Goal: Task Accomplishment & Management: Manage account settings

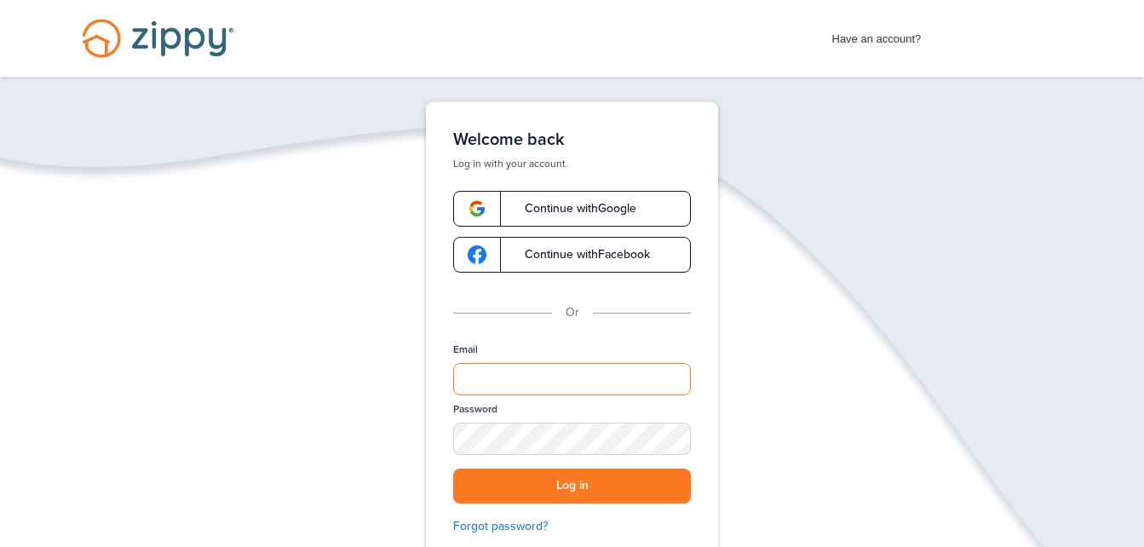
click at [495, 378] on input "Email" at bounding box center [572, 379] width 238 height 32
type input "**********"
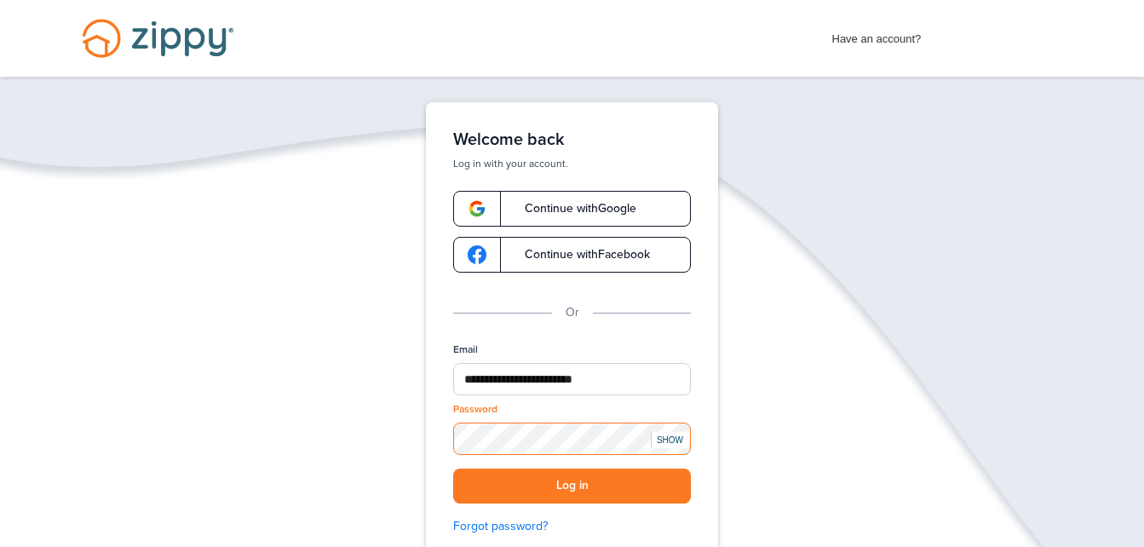
click at [453, 469] on button "Log in" at bounding box center [572, 486] width 238 height 35
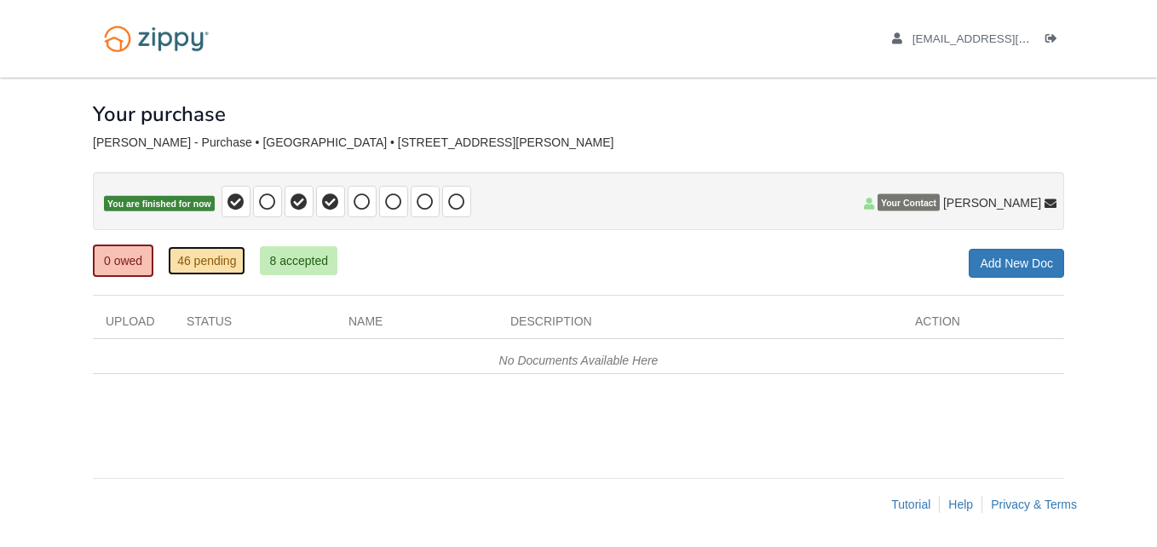
click at [210, 257] on link "46 pending" at bounding box center [207, 260] width 78 height 29
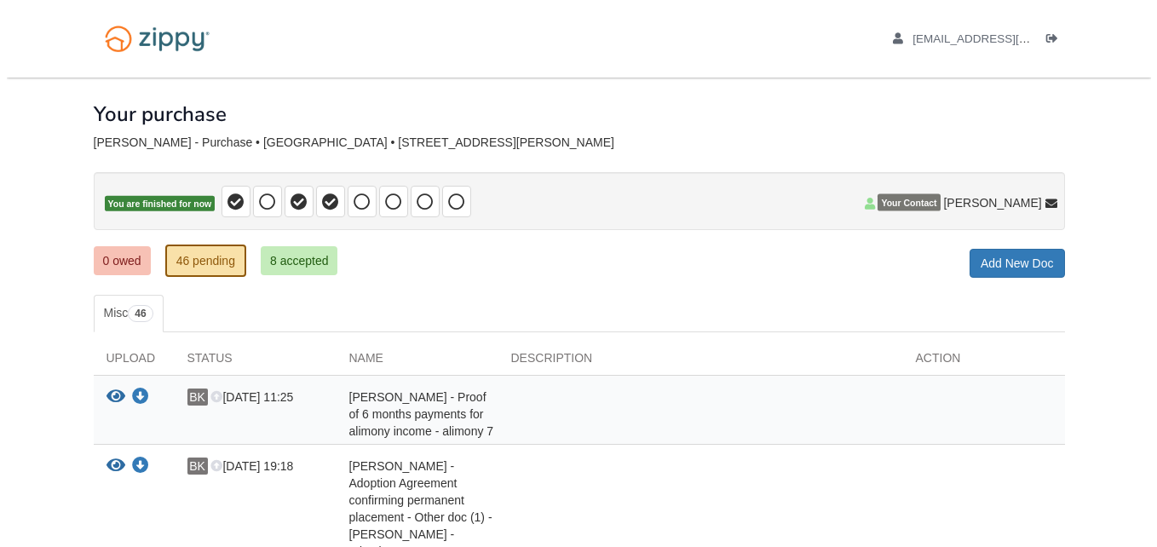
scroll to position [170, 0]
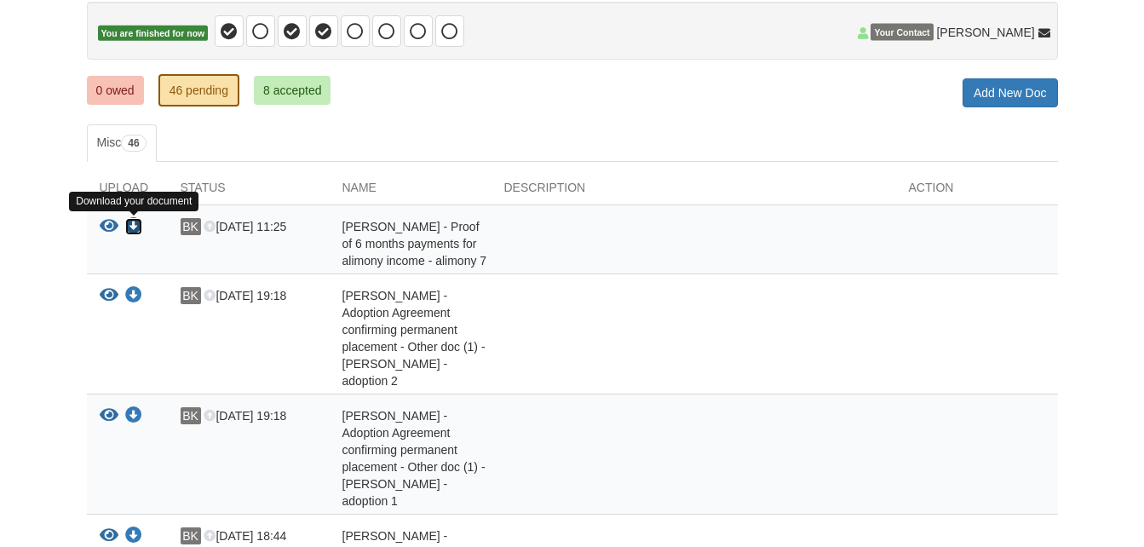
click at [138, 230] on icon "Download Barbara Kemmerling - Proof of 6 months payments for alimony income - a…" at bounding box center [133, 226] width 17 height 17
click at [102, 228] on icon "View Barbara Kemmerling - Proof of 6 months payments for alimony income - alimo…" at bounding box center [109, 226] width 19 height 17
